Goal: Task Accomplishment & Management: Manage account settings

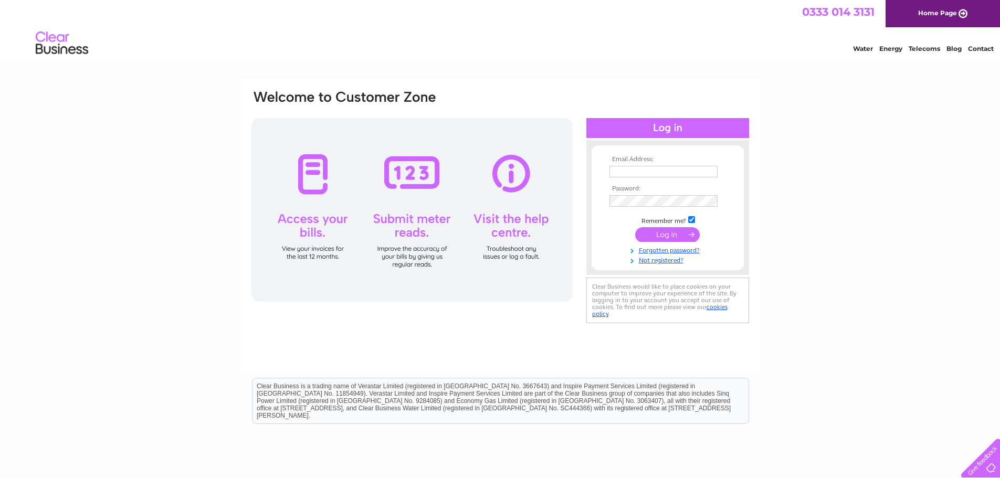
type input "[EMAIL_ADDRESS][DOMAIN_NAME]"
click at [660, 241] on input "submit" at bounding box center [667, 234] width 65 height 15
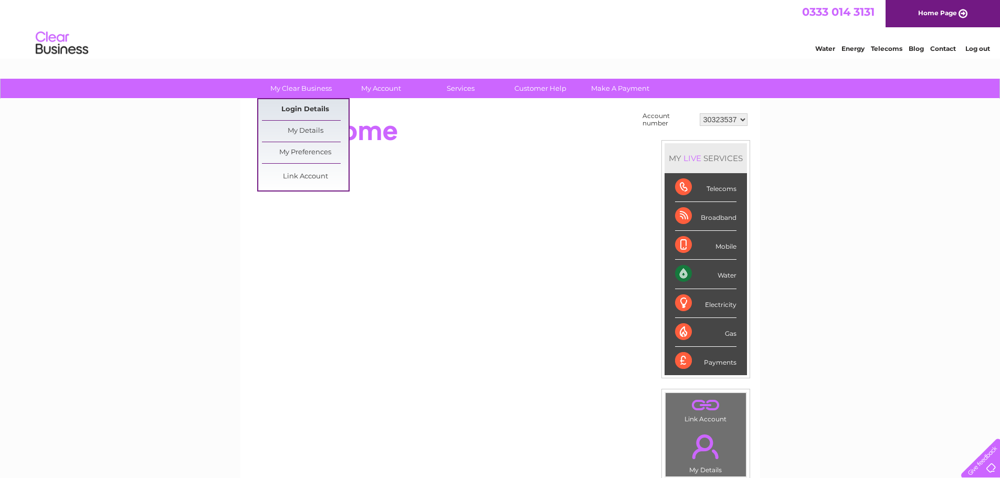
click at [303, 111] on link "Login Details" at bounding box center [305, 109] width 87 height 21
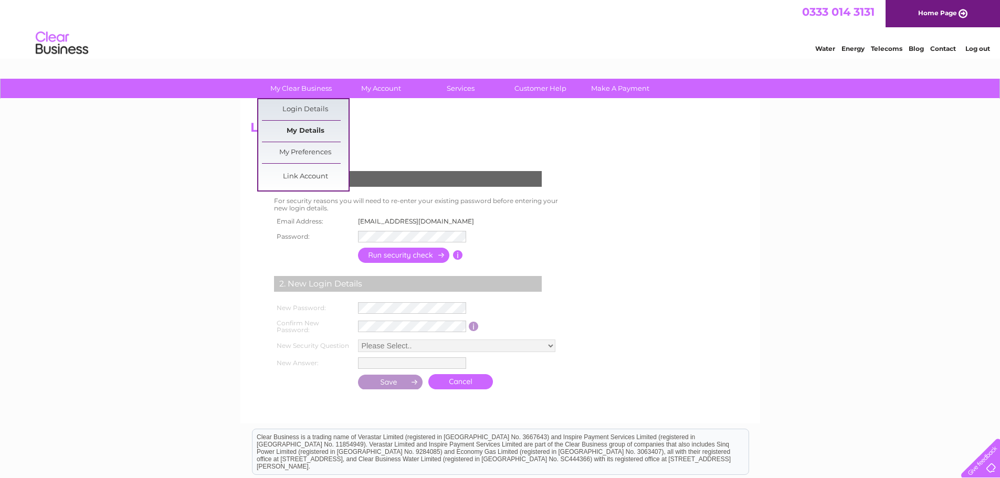
click at [304, 130] on link "My Details" at bounding box center [305, 131] width 87 height 21
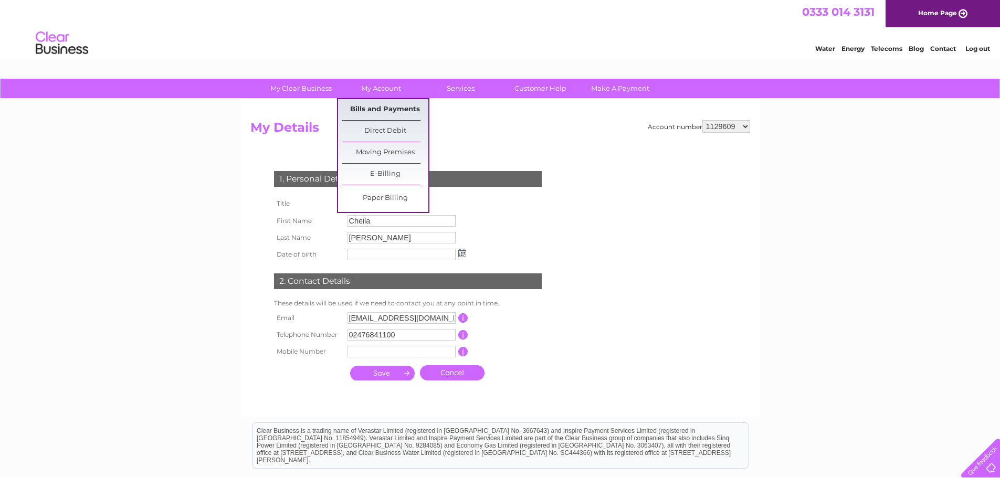
click at [384, 103] on link "Bills and Payments" at bounding box center [385, 109] width 87 height 21
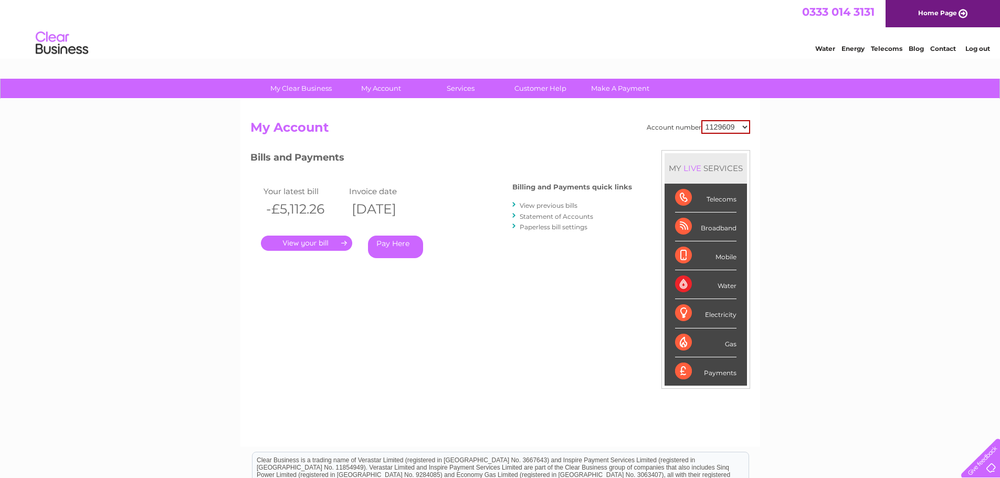
click at [728, 129] on select "1129609 30323537" at bounding box center [725, 127] width 49 height 14
select select "30323537"
click at [701, 120] on select "1129609 30323537" at bounding box center [725, 127] width 49 height 14
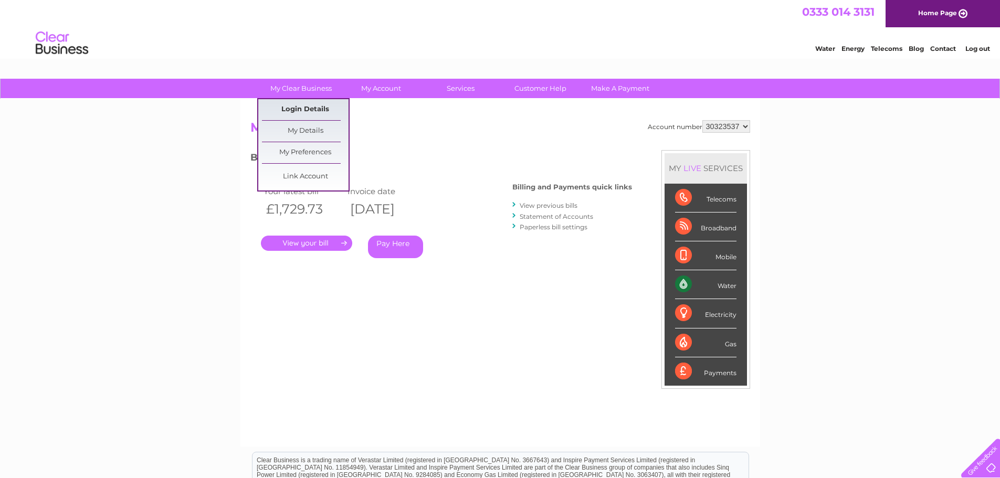
click at [298, 101] on link "Login Details" at bounding box center [305, 109] width 87 height 21
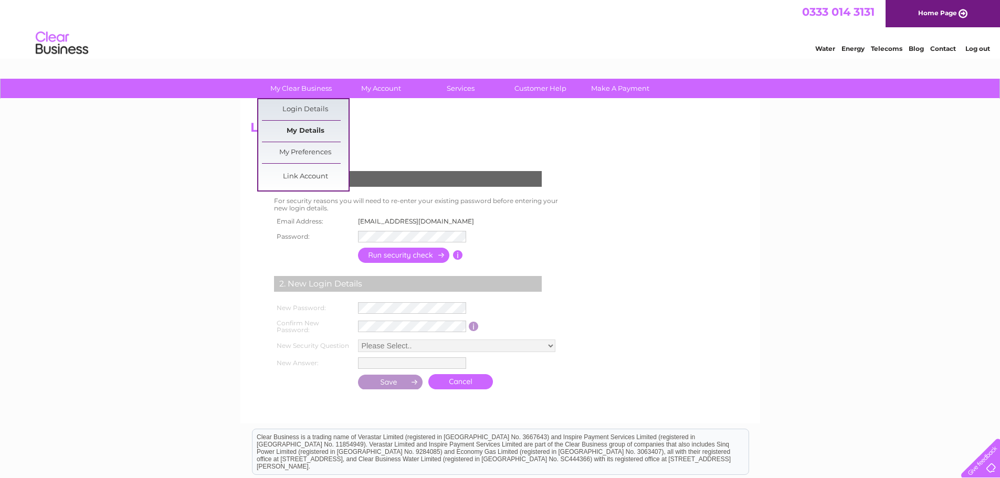
click at [306, 131] on link "My Details" at bounding box center [305, 131] width 87 height 21
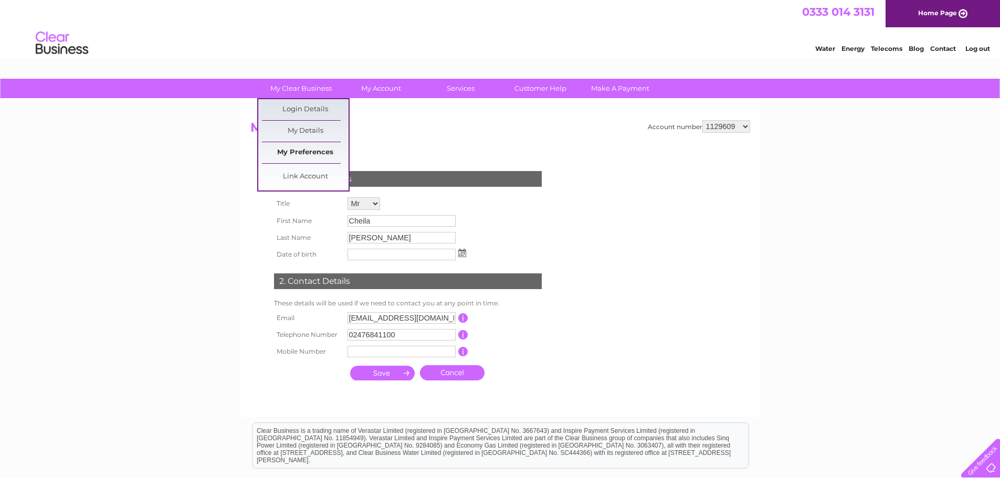
click at [293, 154] on link "My Preferences" at bounding box center [305, 152] width 87 height 21
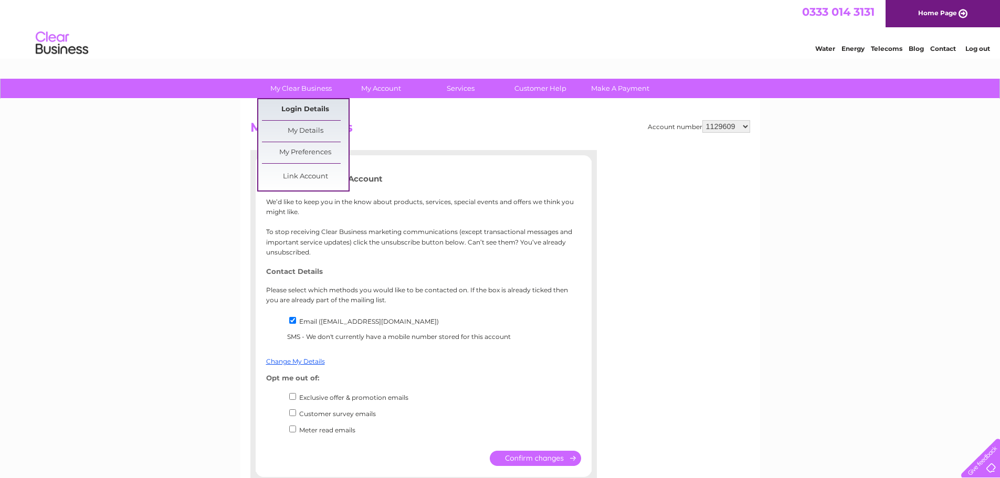
click at [291, 103] on link "Login Details" at bounding box center [305, 109] width 87 height 21
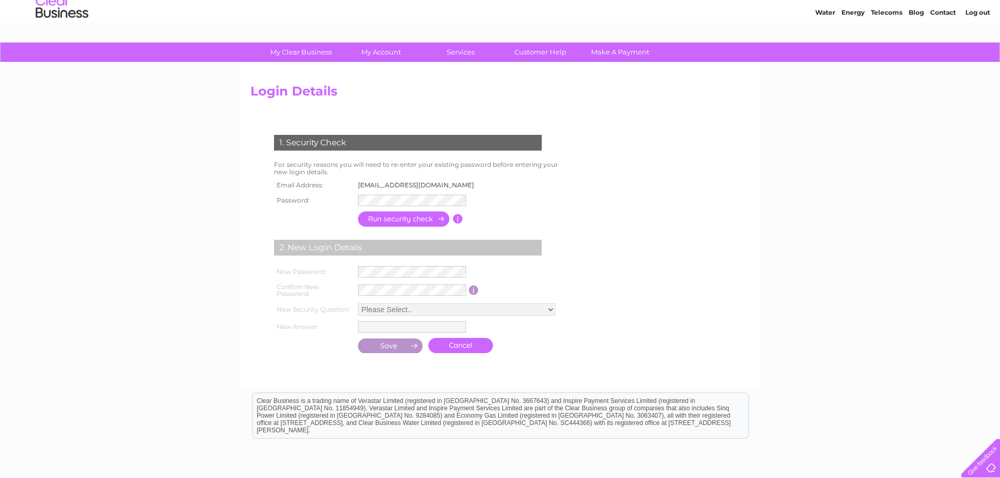
scroll to position [28, 0]
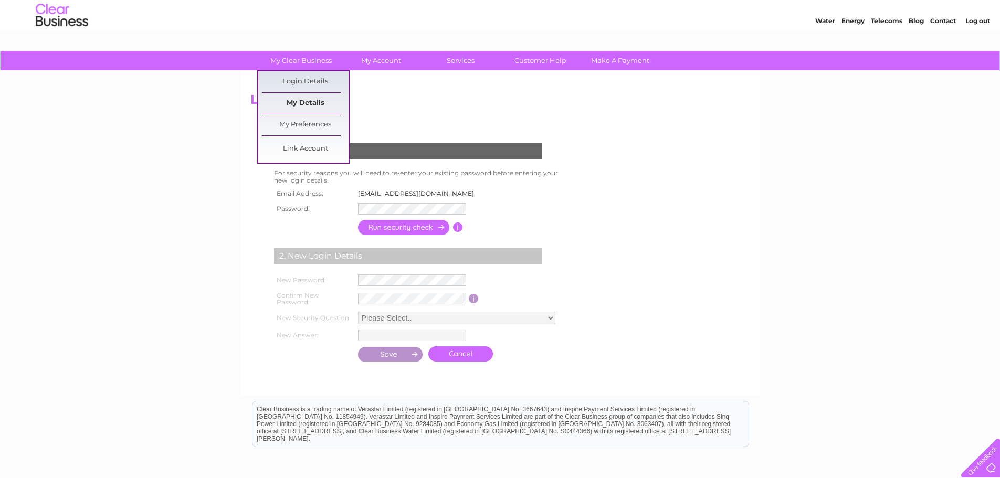
click at [292, 99] on link "My Details" at bounding box center [305, 103] width 87 height 21
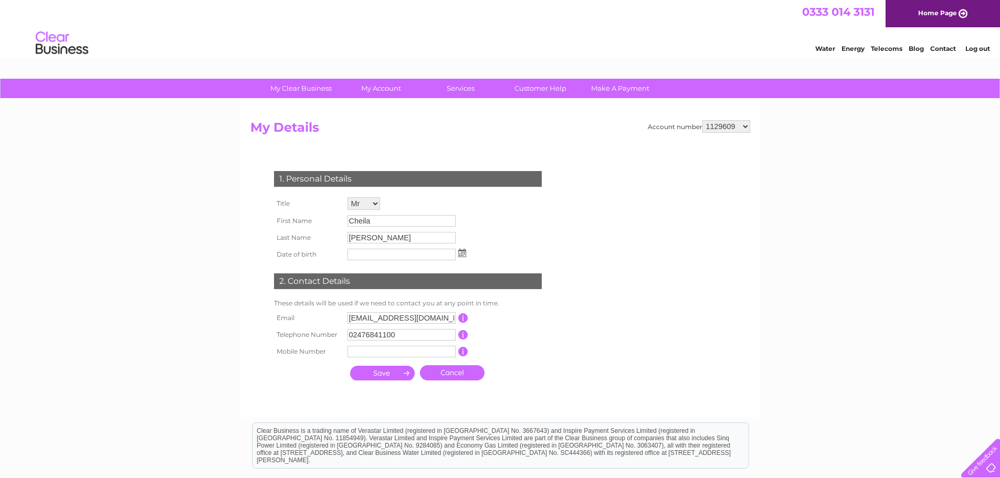
click at [735, 130] on select "1129609 30323537" at bounding box center [726, 126] width 48 height 13
select select "30323537"
click at [702, 120] on select "1129609 30323537" at bounding box center [726, 126] width 48 height 13
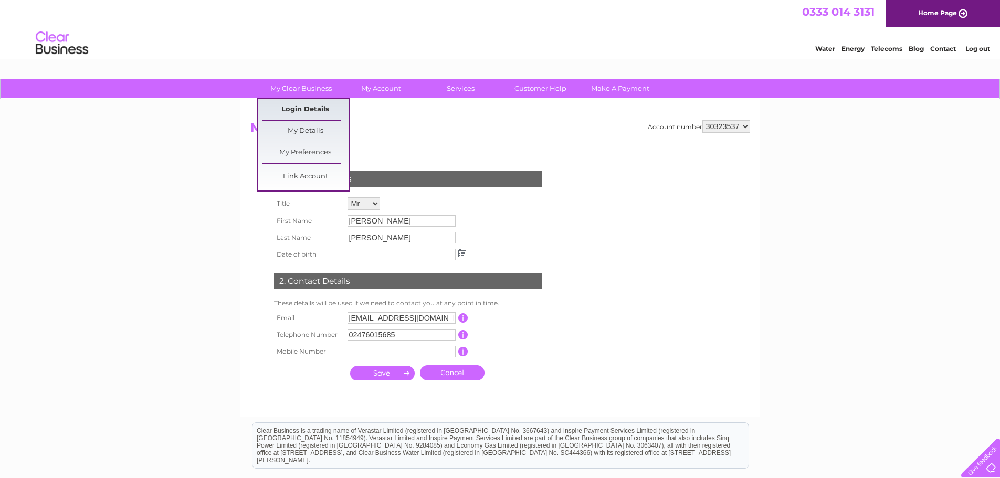
click at [301, 106] on link "Login Details" at bounding box center [305, 109] width 87 height 21
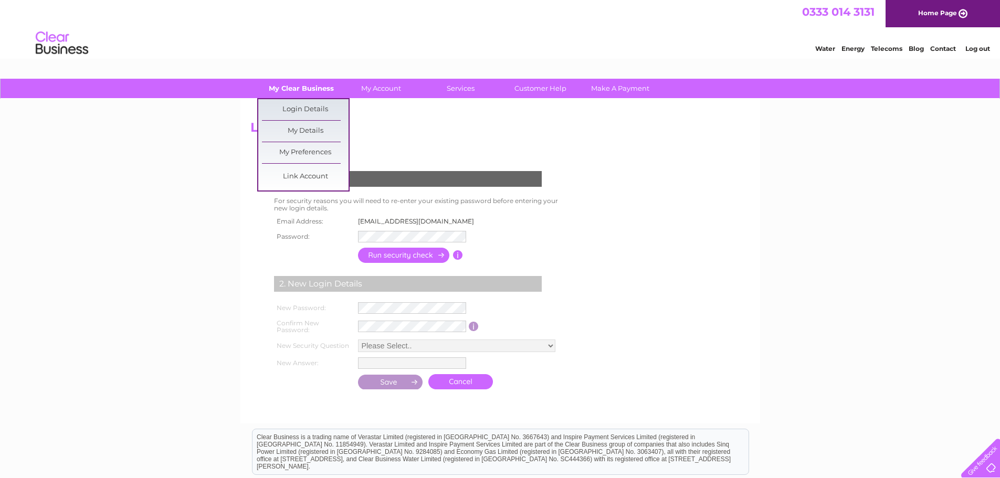
click at [307, 89] on link "My Clear Business" at bounding box center [301, 88] width 87 height 19
click at [307, 124] on link "My Details" at bounding box center [305, 131] width 87 height 21
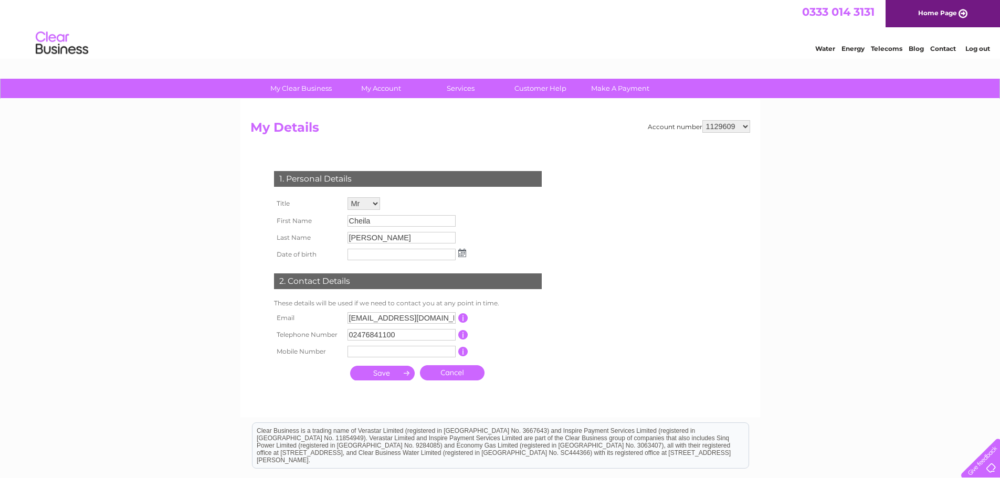
click at [728, 131] on select "1129609 30323537" at bounding box center [726, 126] width 48 height 13
select select "30323537"
click at [702, 120] on select "1129609 30323537" at bounding box center [726, 126] width 48 height 13
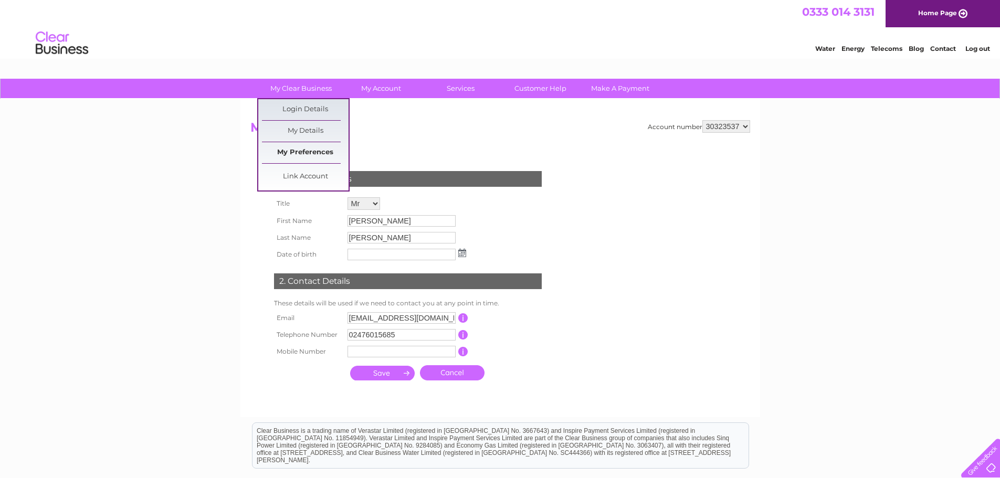
click at [298, 149] on link "My Preferences" at bounding box center [305, 152] width 87 height 21
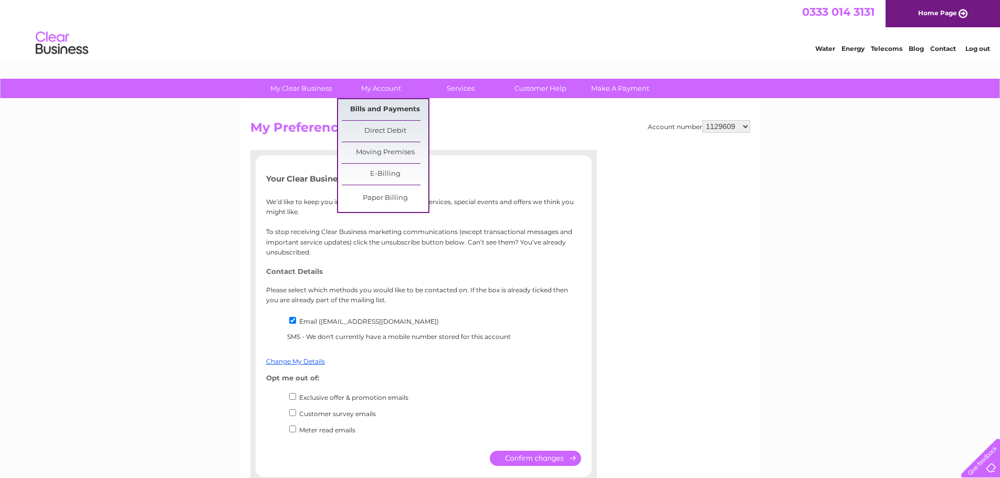
click at [392, 109] on link "Bills and Payments" at bounding box center [385, 109] width 87 height 21
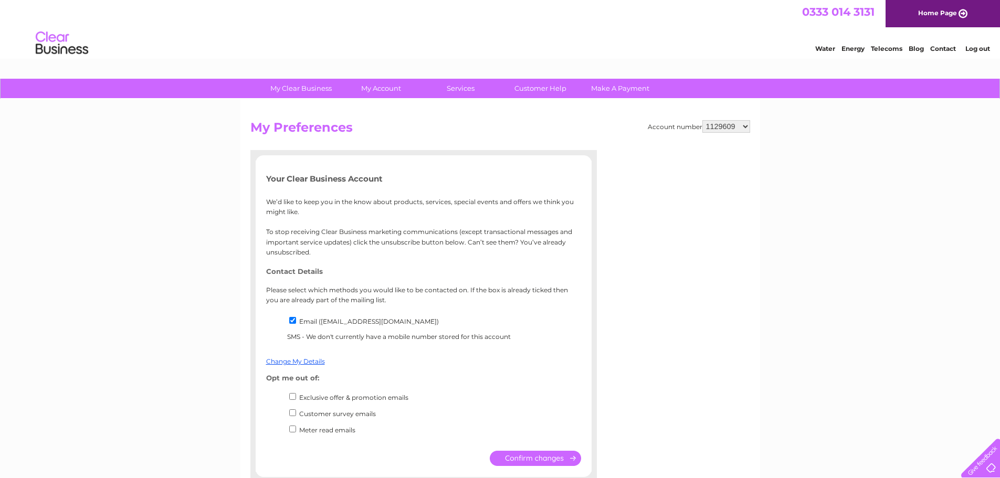
click at [723, 130] on select "1129609 30323537" at bounding box center [726, 126] width 48 height 13
select select "30323537"
click at [702, 120] on select "1129609 30323537" at bounding box center [726, 126] width 48 height 13
